Goal: Register for event/course

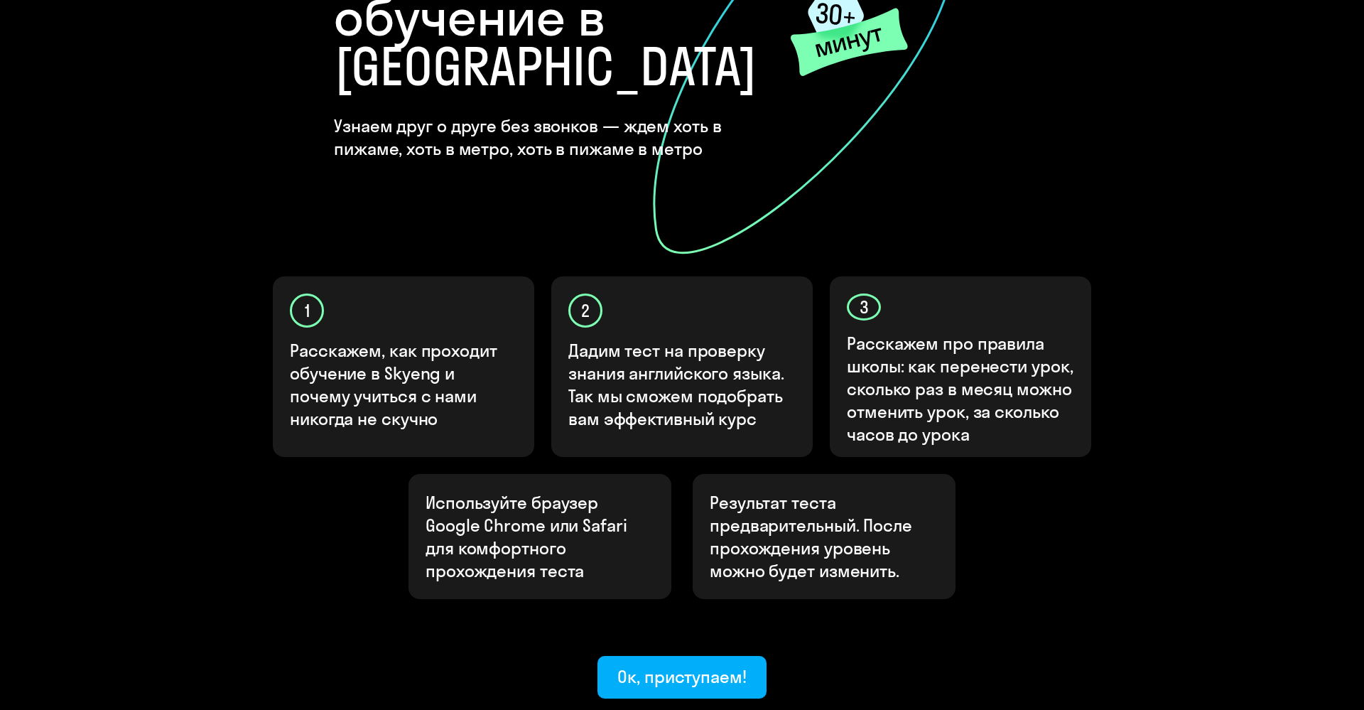
scroll to position [316, 0]
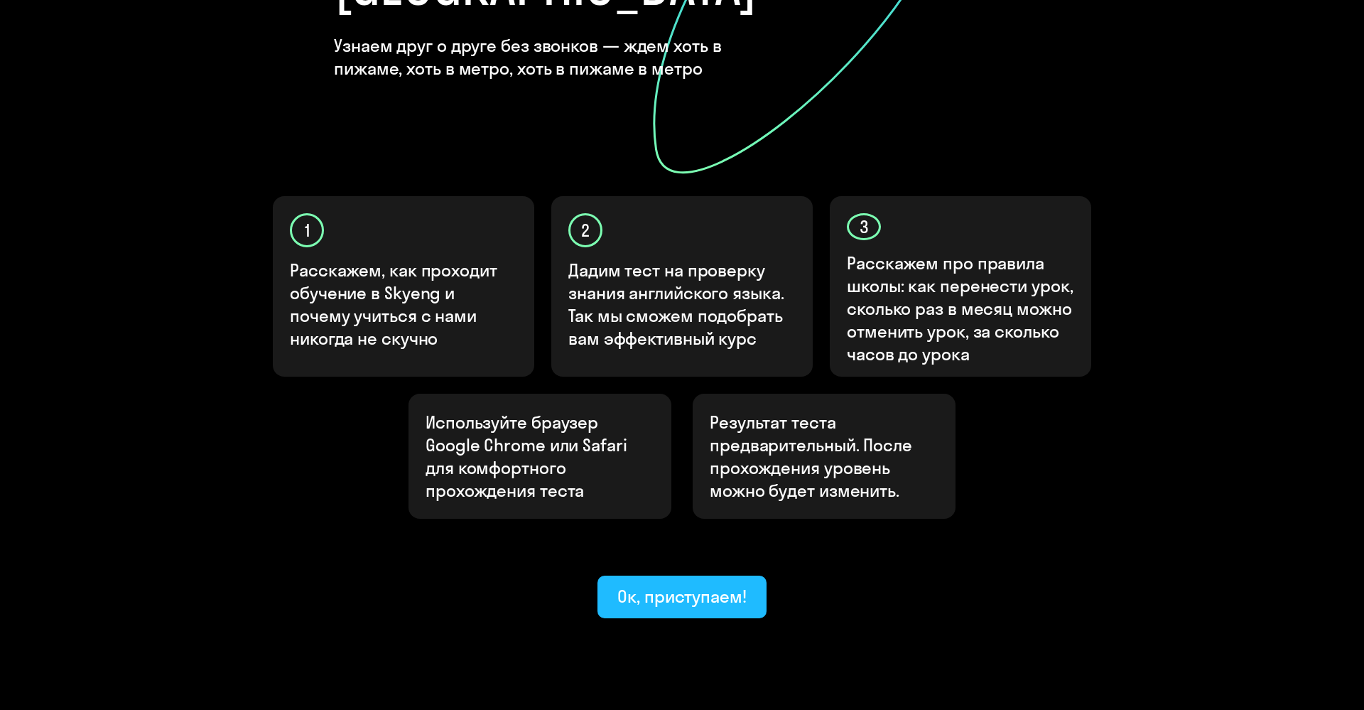
click at [655, 585] on div "Ок, приступаем!" at bounding box center [682, 596] width 129 height 23
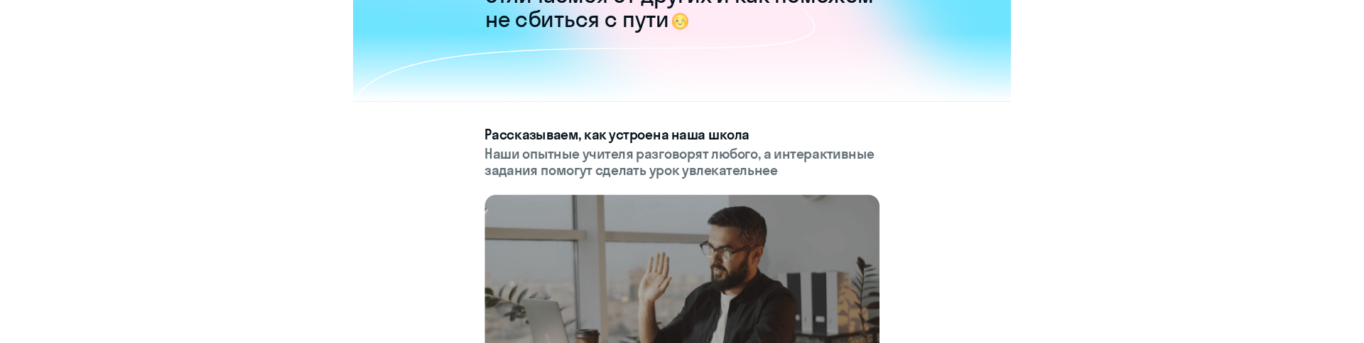
scroll to position [212, 0]
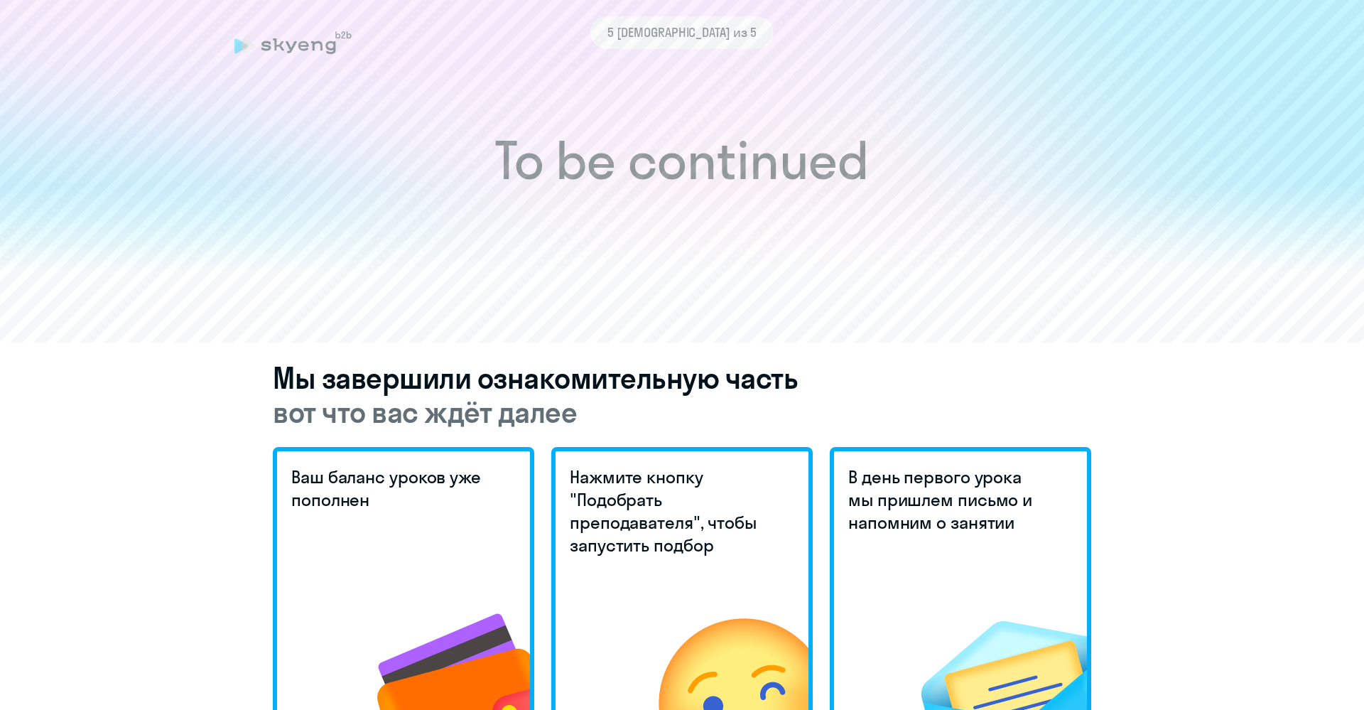
click at [273, 49] on icon at bounding box center [293, 42] width 117 height 23
click at [237, 49] on icon at bounding box center [242, 45] width 14 height 15
click at [291, 49] on icon at bounding box center [291, 47] width 11 height 12
click at [672, 41] on span "5 [DEMOGRAPHIC_DATA] из 5" at bounding box center [682, 32] width 149 height 18
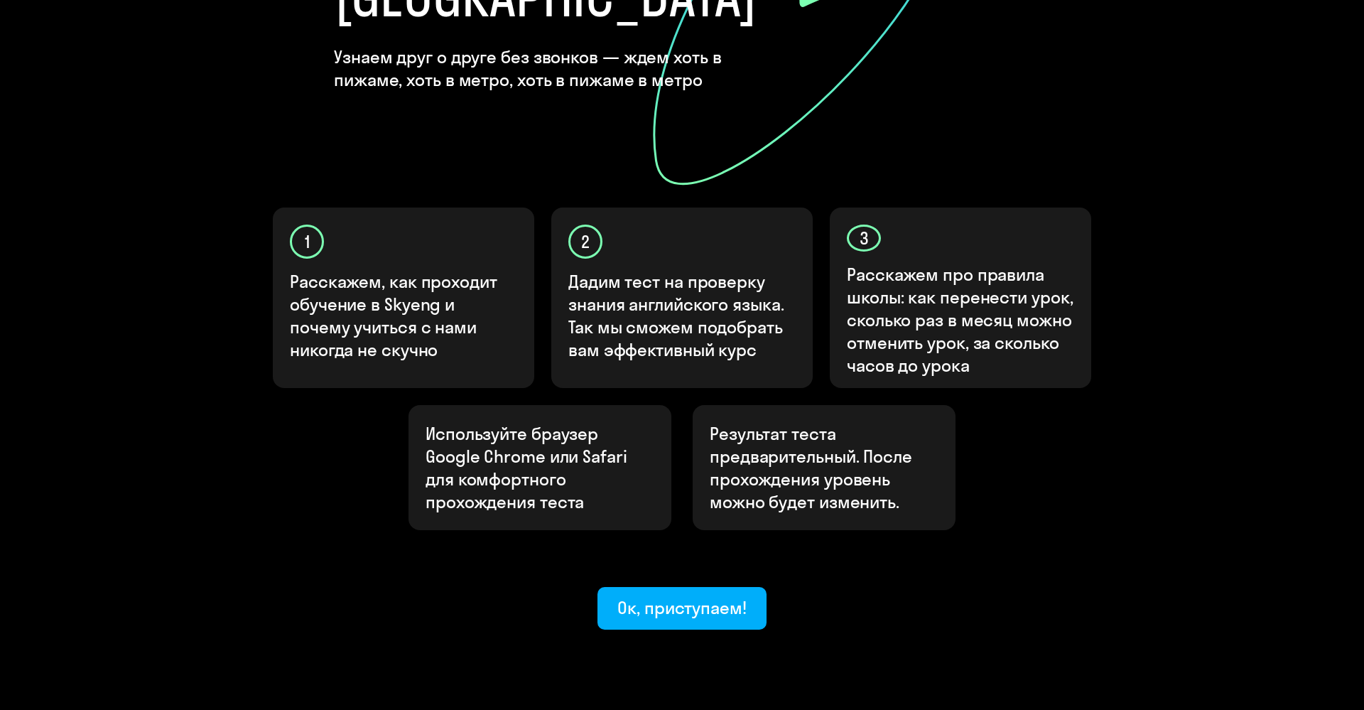
scroll to position [316, 0]
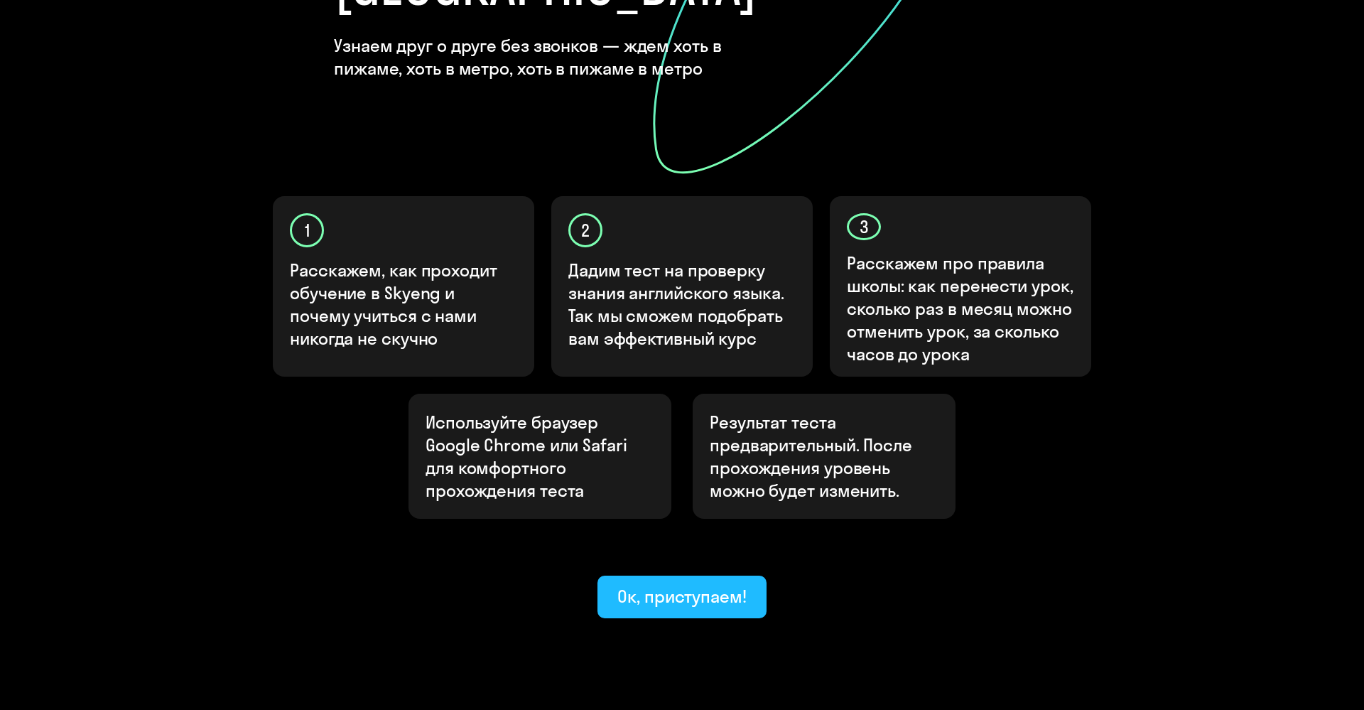
click at [677, 585] on div "Ок, приступаем!" at bounding box center [682, 596] width 129 height 23
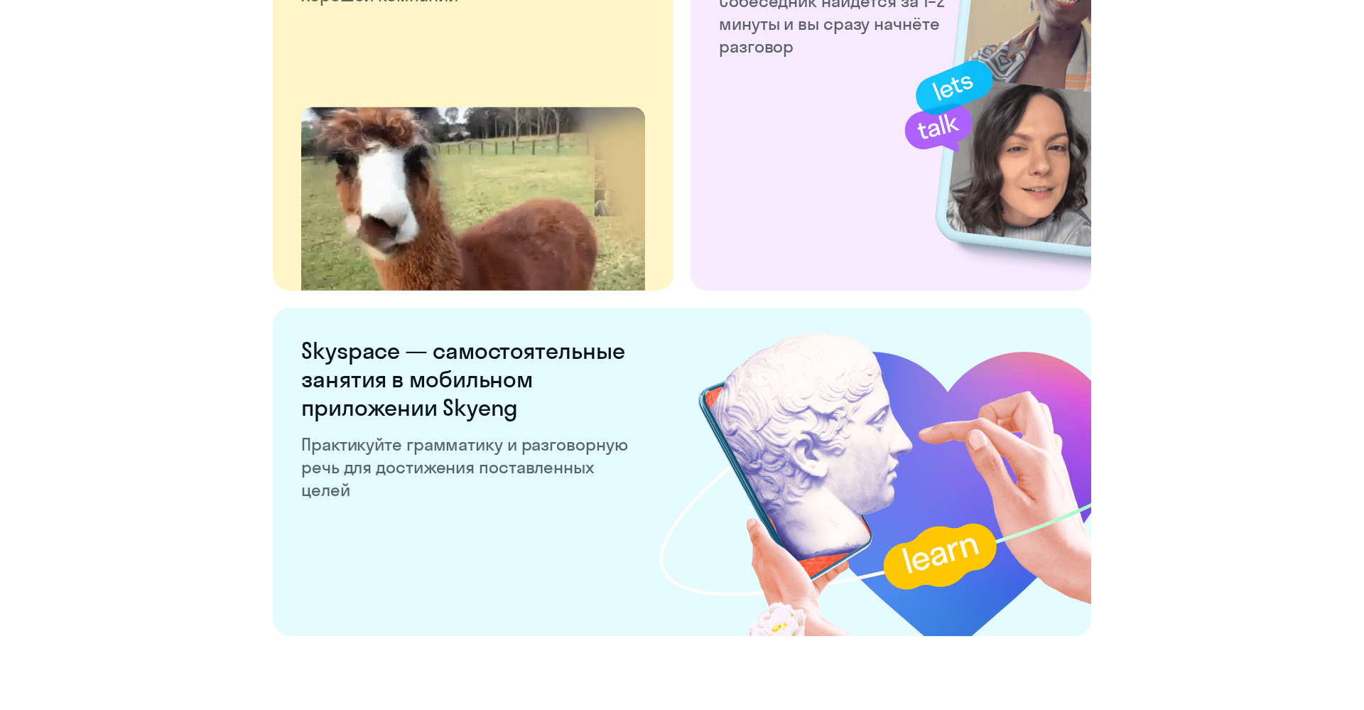
scroll to position [2584, 0]
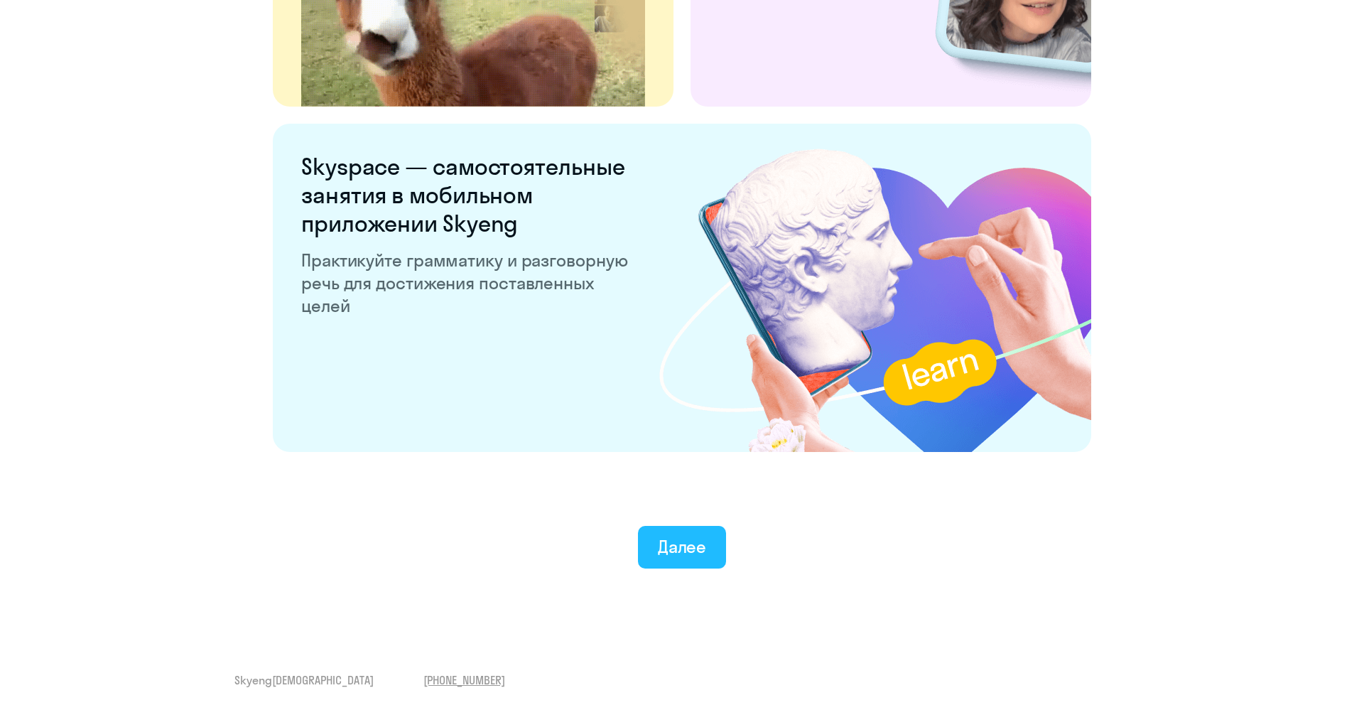
click at [669, 547] on div "Далее" at bounding box center [682, 546] width 49 height 23
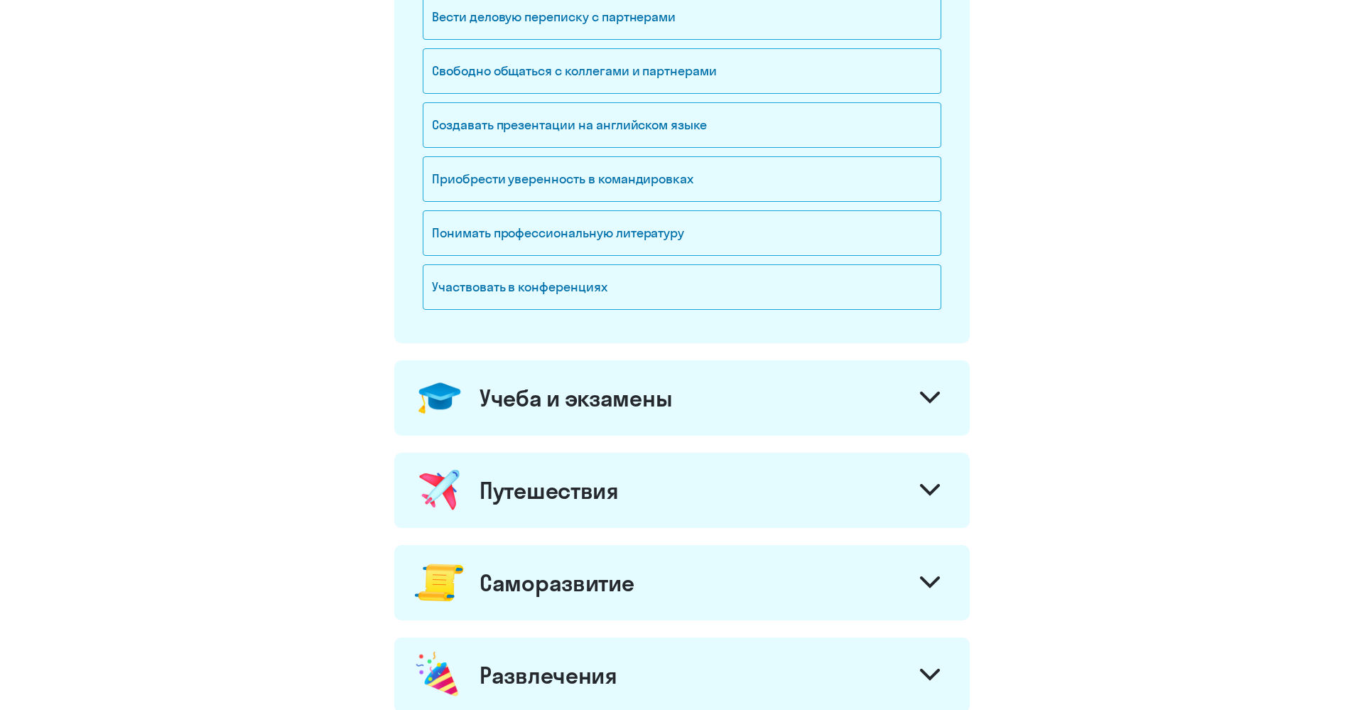
scroll to position [346, 0]
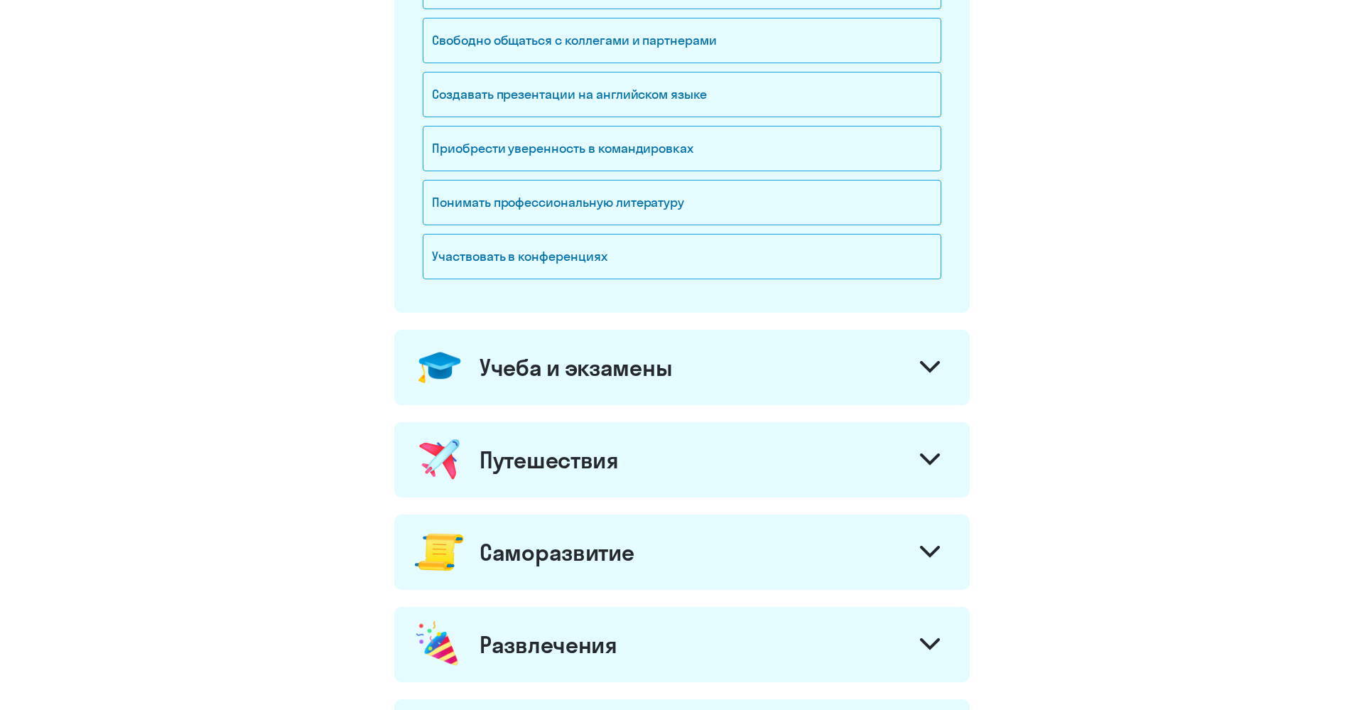
click at [677, 367] on div "Учеба и экзамены" at bounding box center [682, 367] width 576 height 75
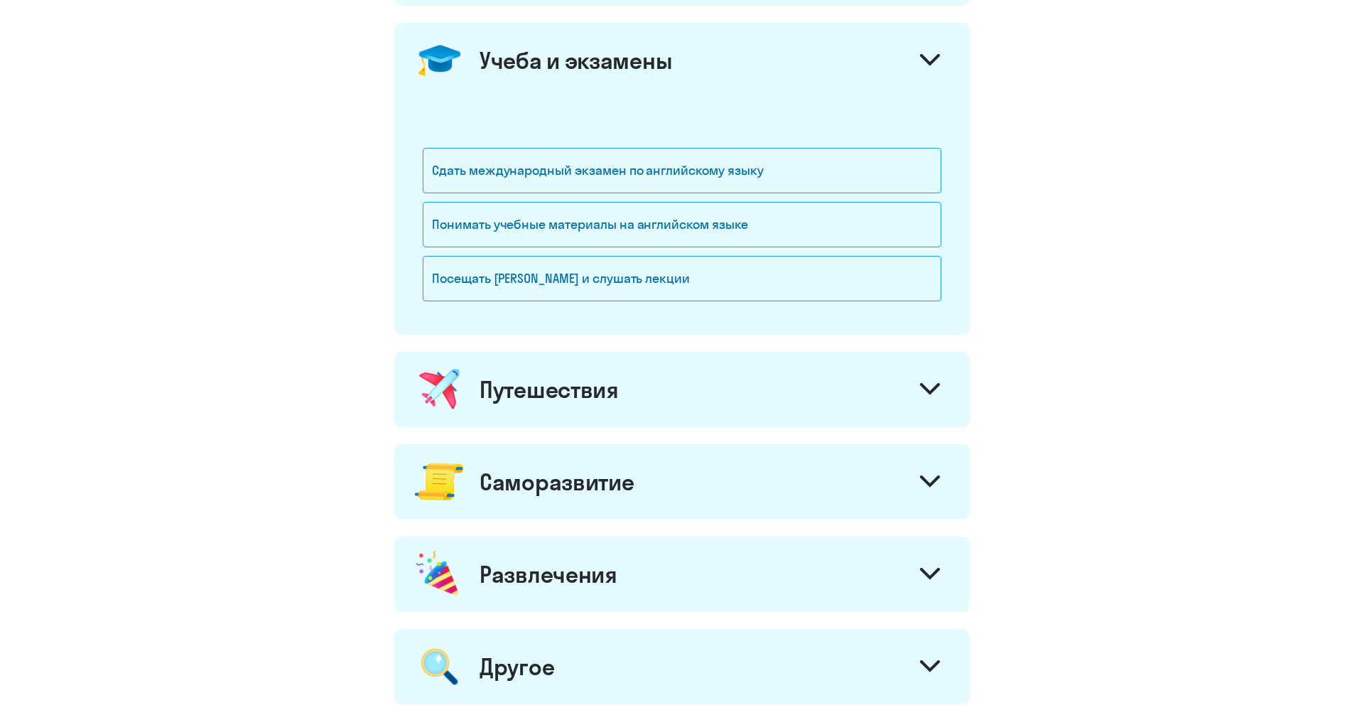
click at [657, 404] on div "Путешествия" at bounding box center [682, 389] width 576 height 75
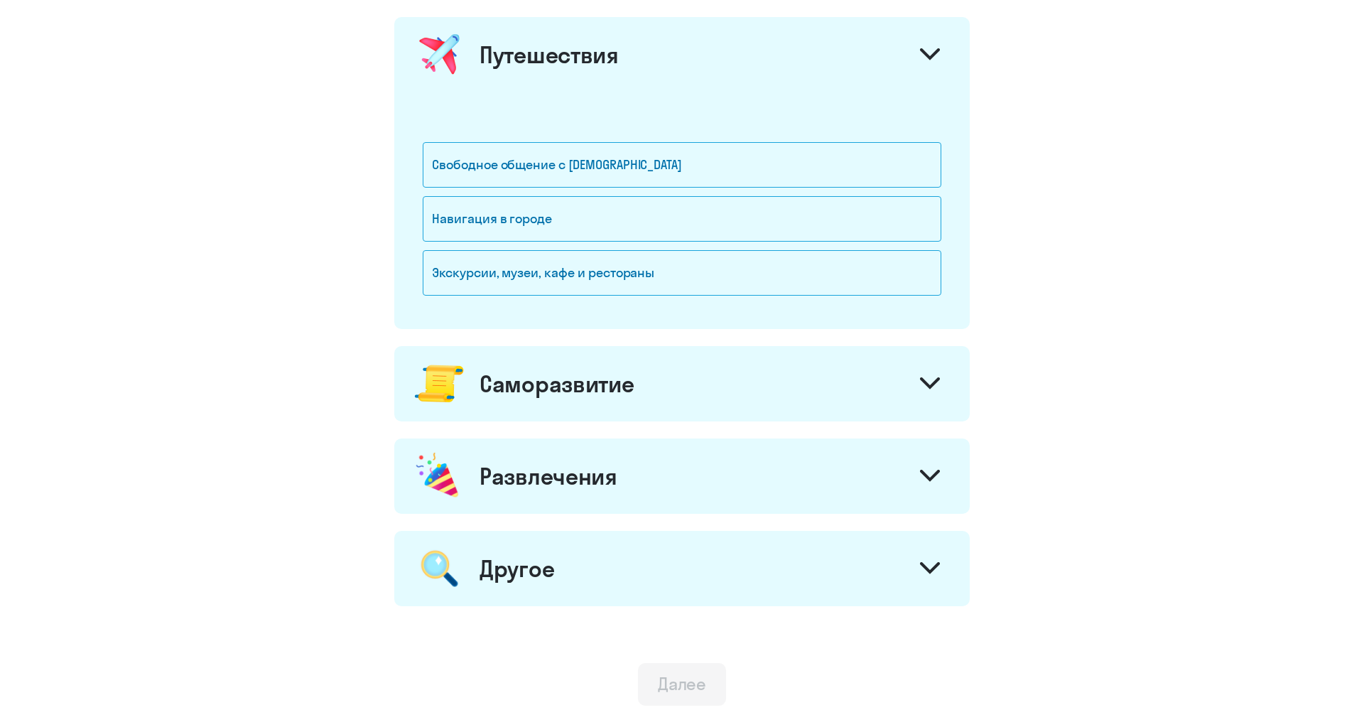
scroll to position [1110, 0]
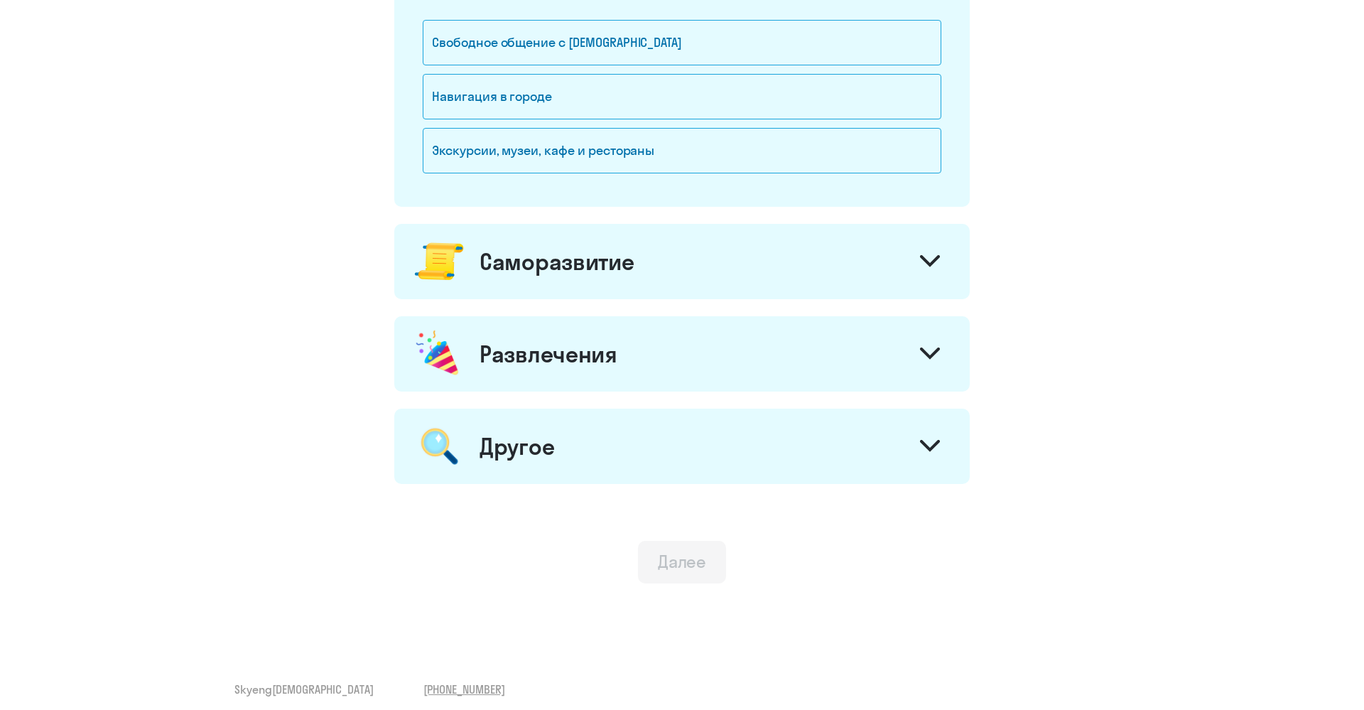
click at [643, 443] on div "Другое" at bounding box center [682, 446] width 576 height 75
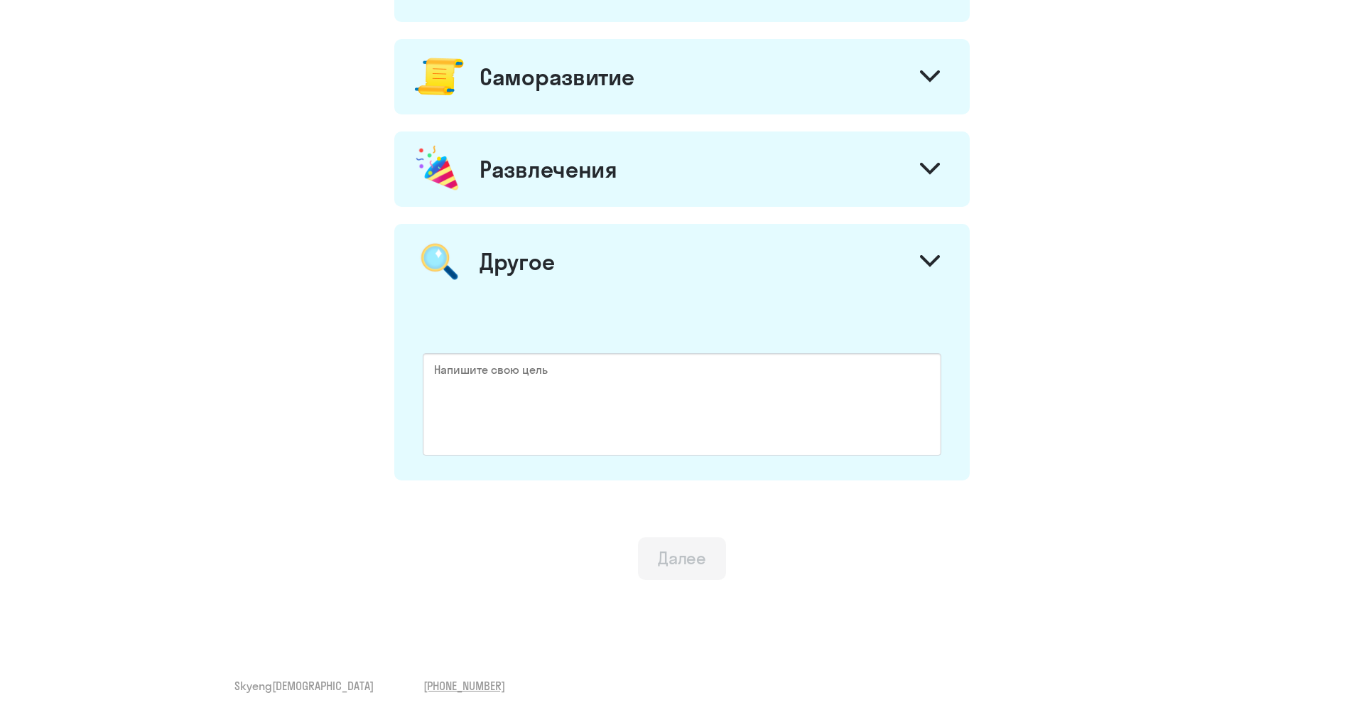
scroll to position [1298, 0]
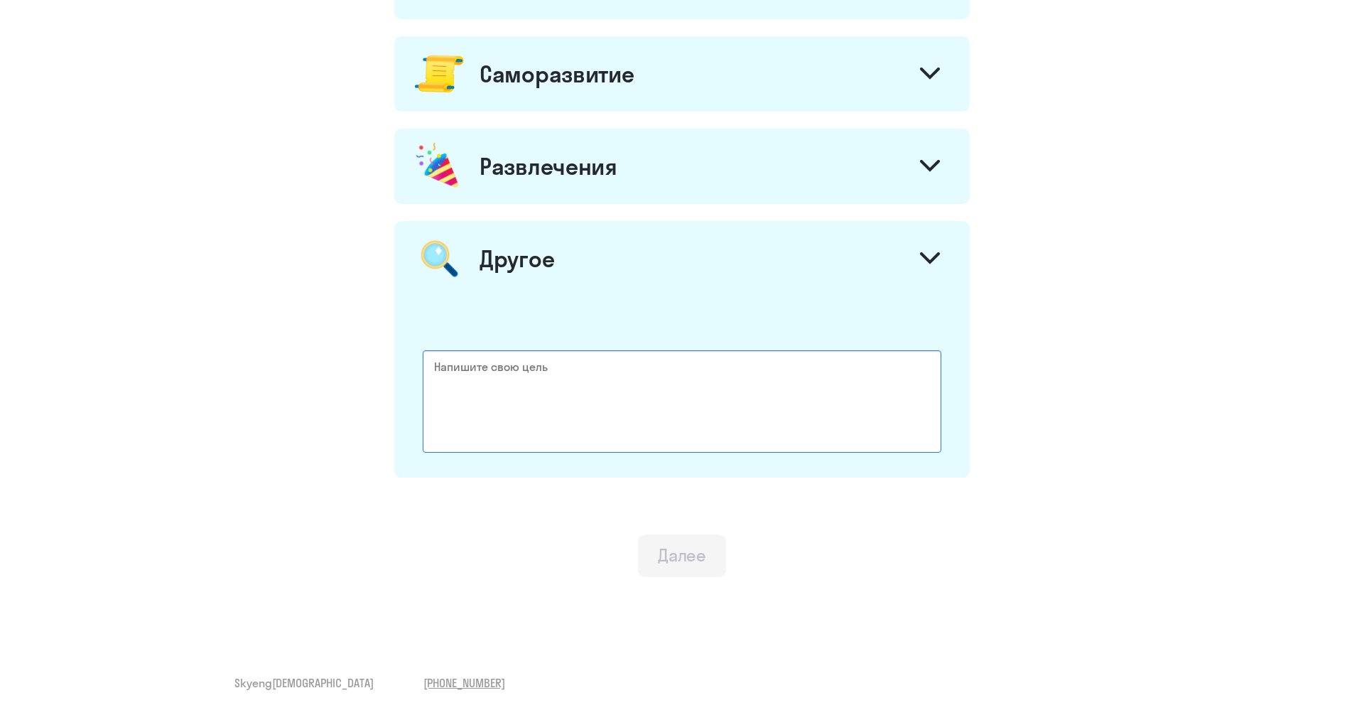
click at [600, 424] on textarea at bounding box center [682, 401] width 519 height 102
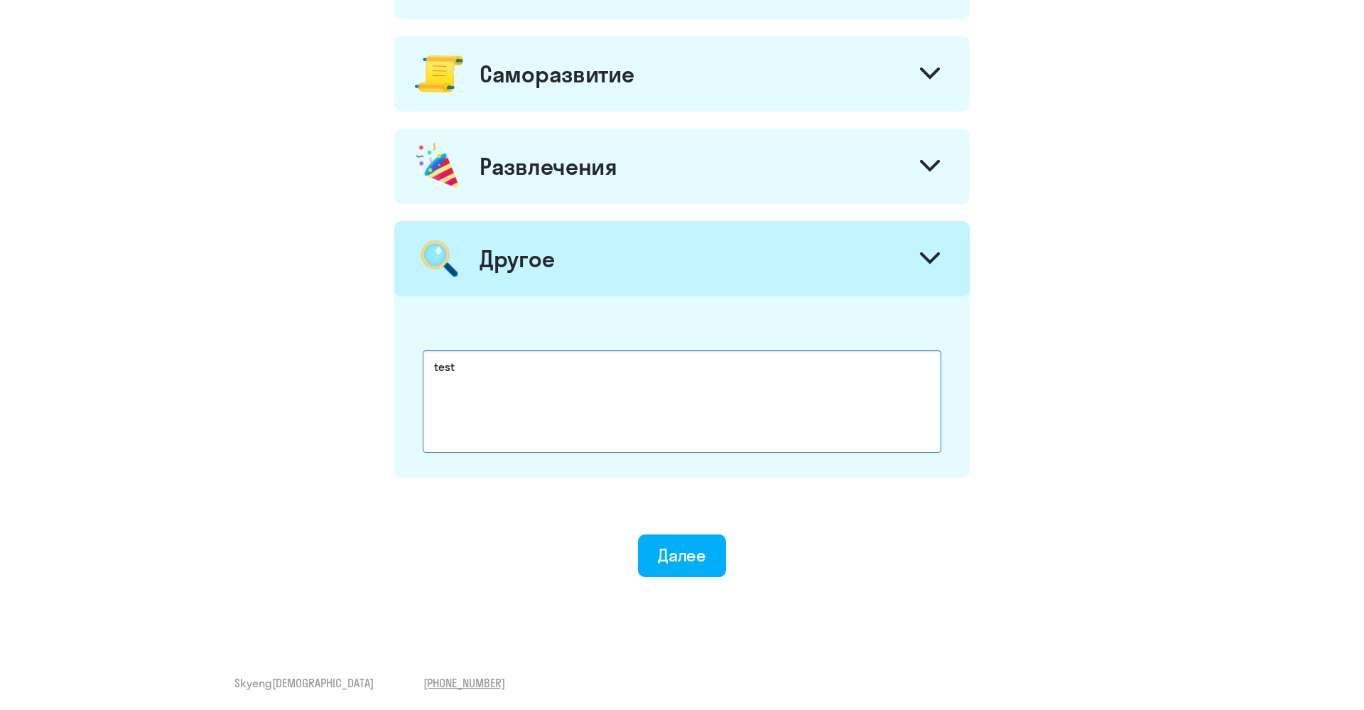
type textarea "test"
click at [679, 551] on div "Далее" at bounding box center [682, 555] width 49 height 23
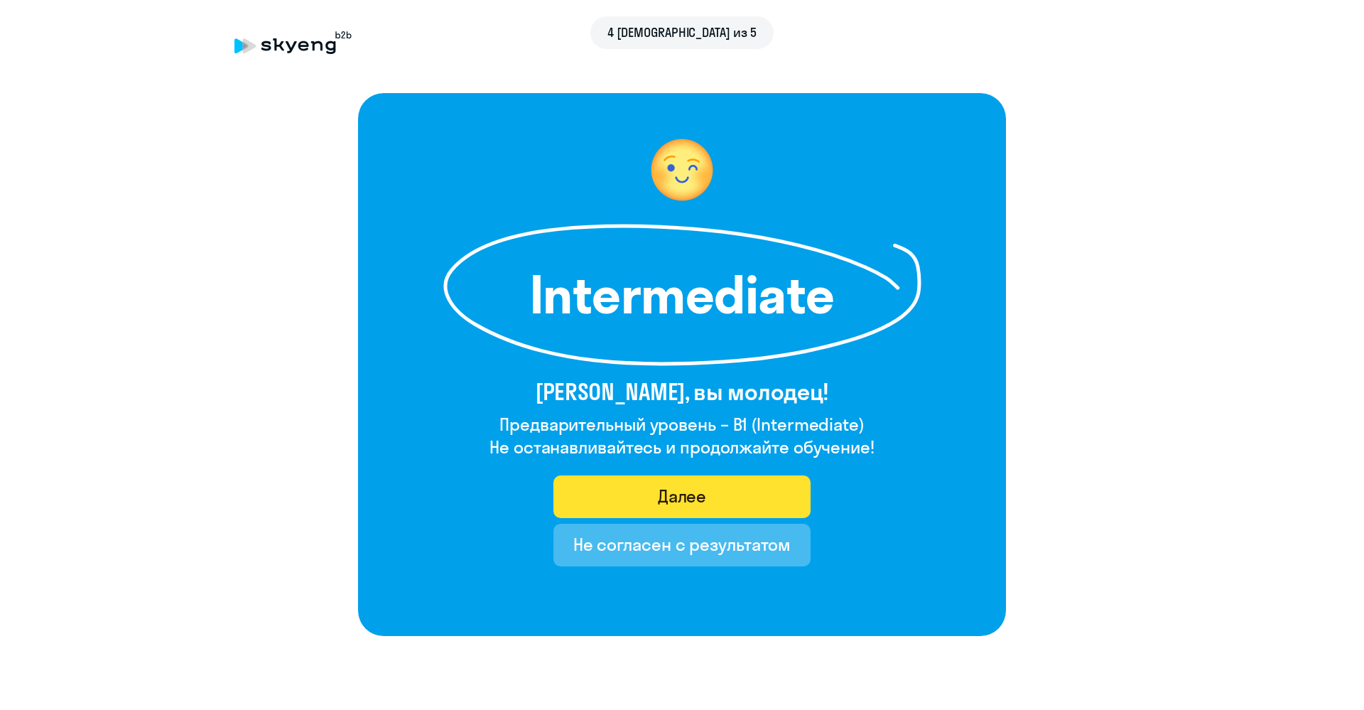
click at [780, 495] on button "Далее" at bounding box center [683, 496] width 258 height 43
